Goal: Use online tool/utility

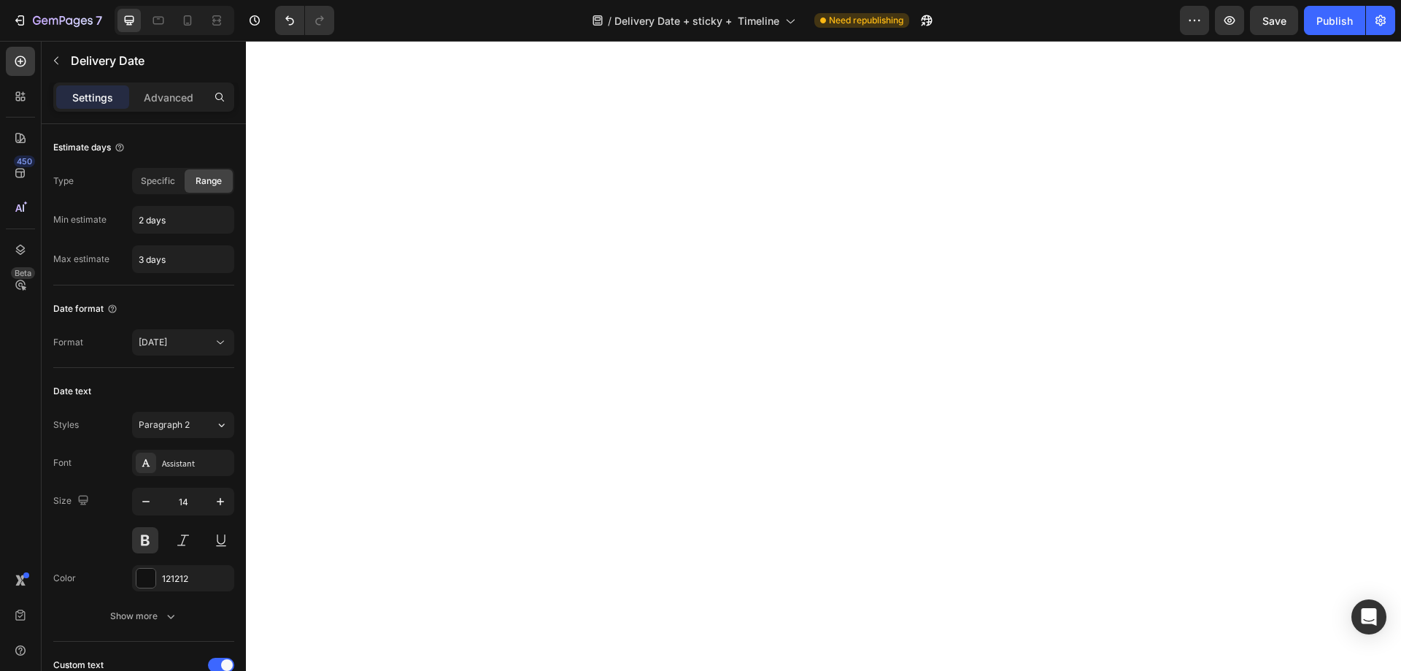
select select "549114623270323422"
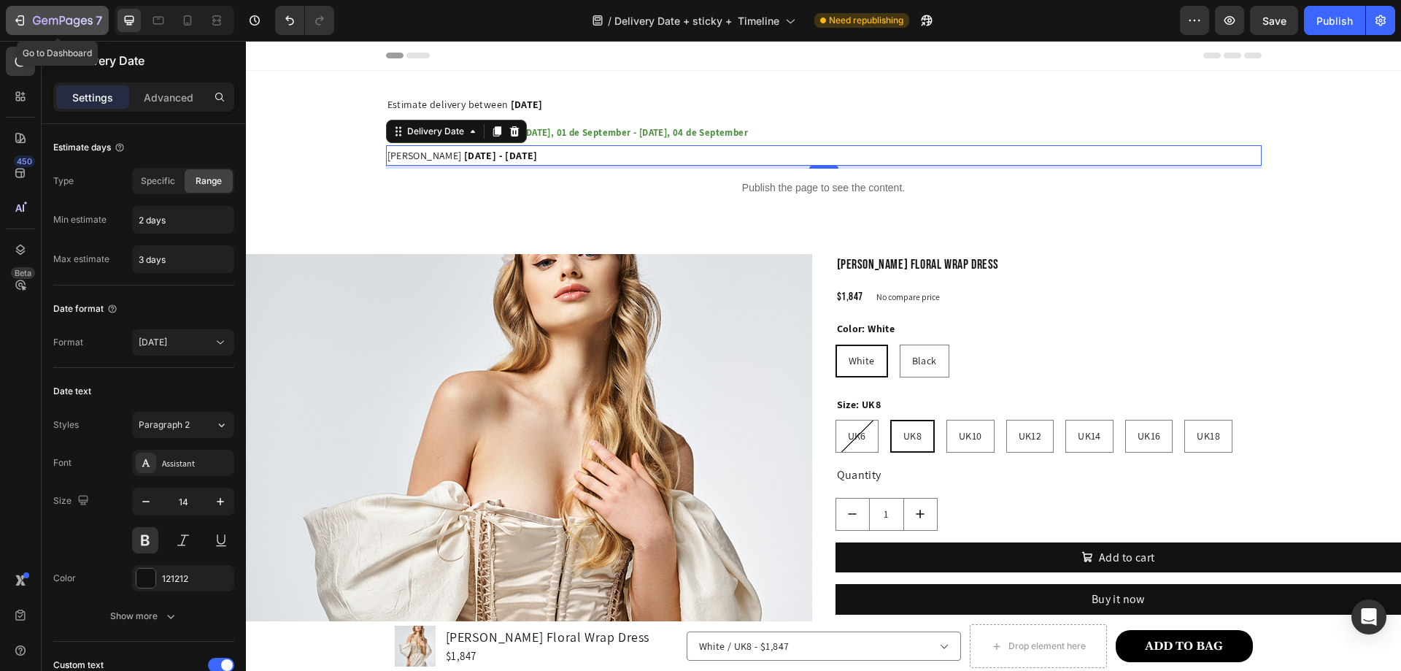
click at [85, 26] on icon "button" at bounding box center [63, 21] width 60 height 12
